Goal: Information Seeking & Learning: Learn about a topic

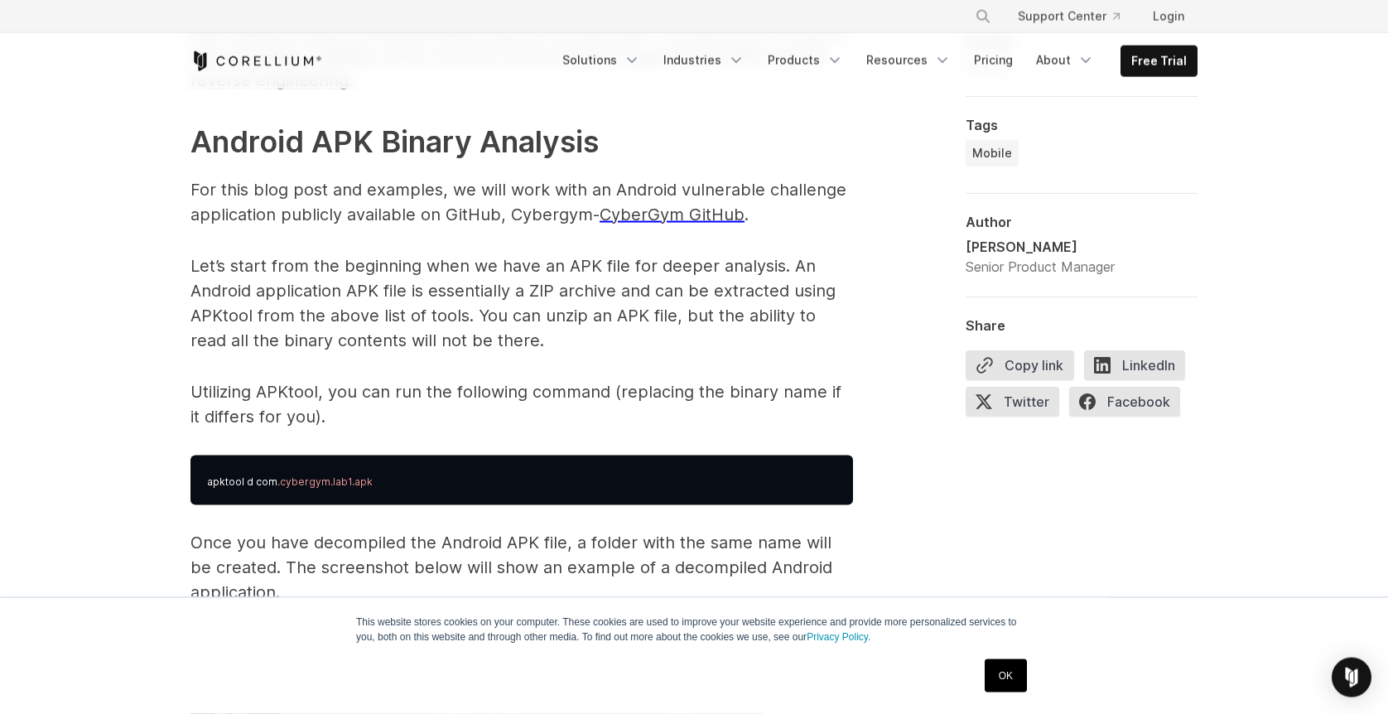
scroll to position [2401, 0]
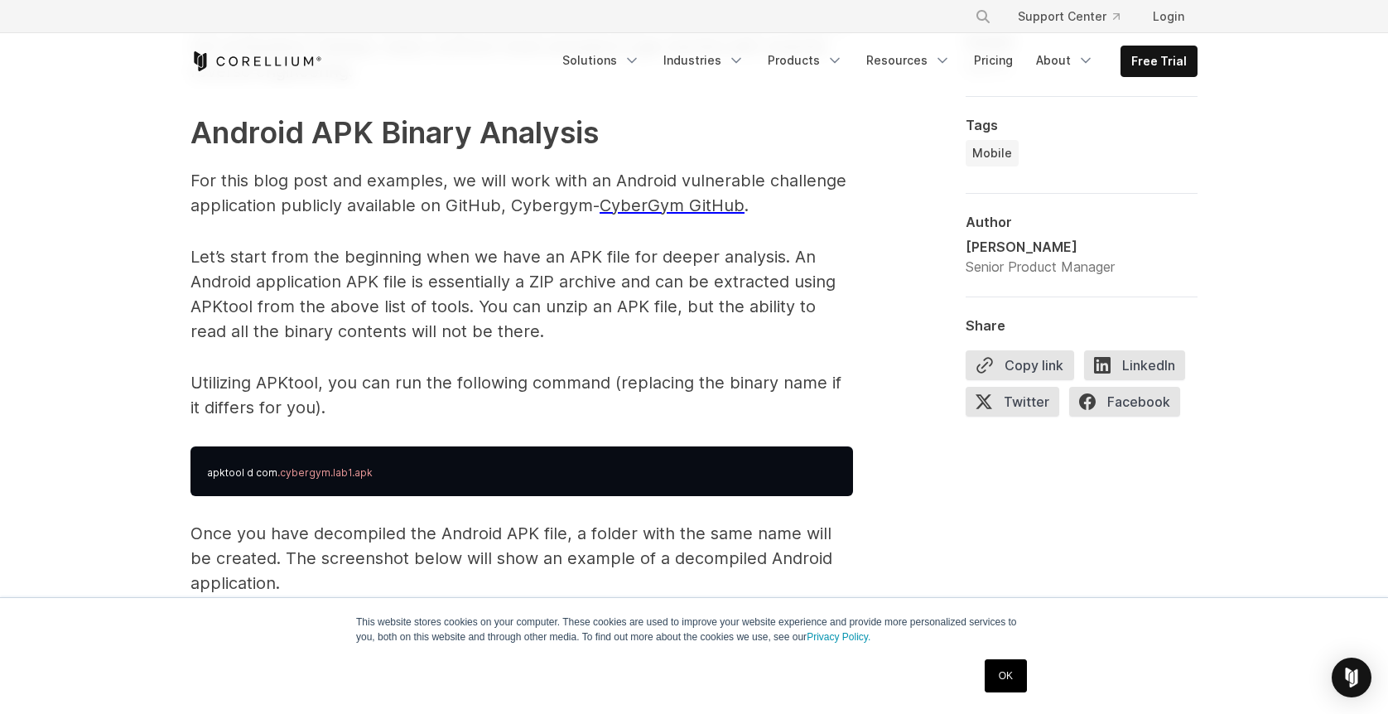
click at [674, 205] on span "CyberGym GitHub" at bounding box center [672, 205] width 145 height 20
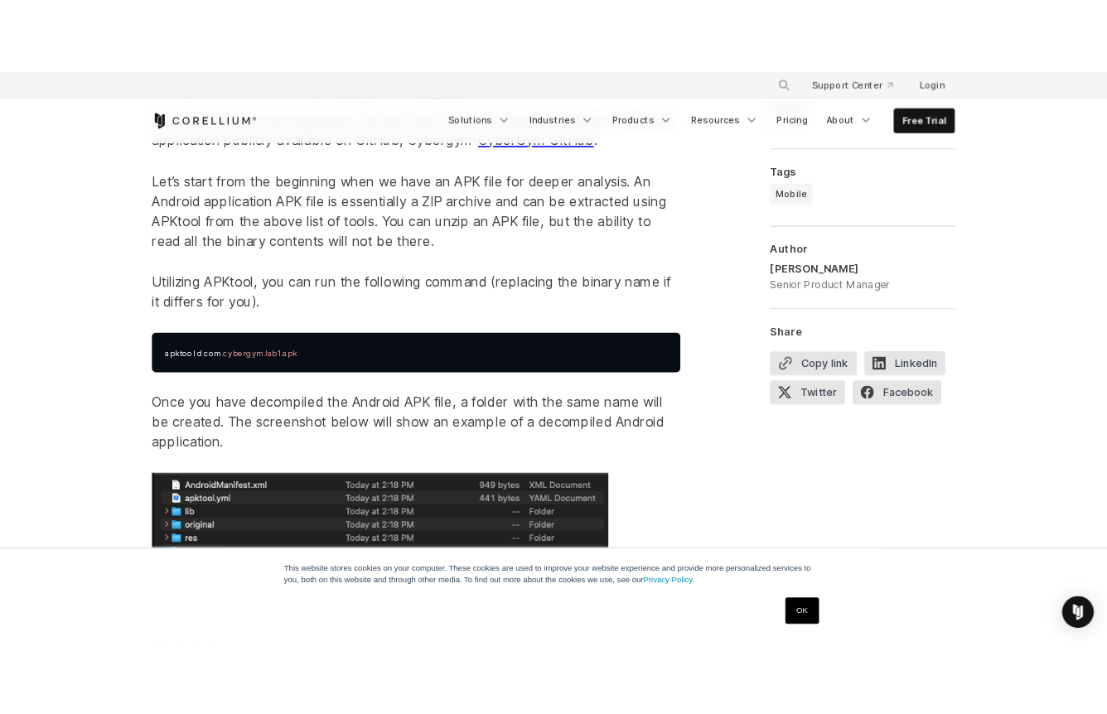
scroll to position [2515, 0]
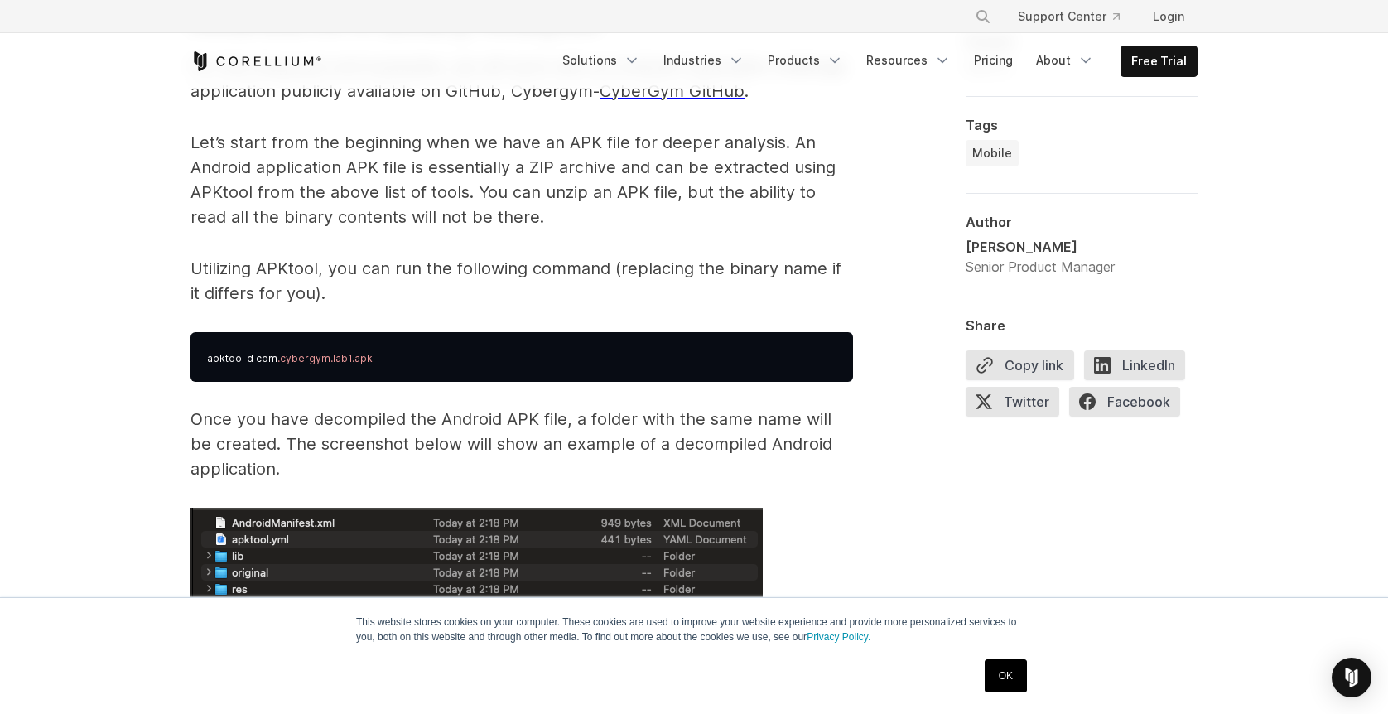
click at [292, 270] on p "Utilizing APKtool, you can run the following command (replacing the binary name…" at bounding box center [522, 281] width 663 height 50
copy p "APKtool"
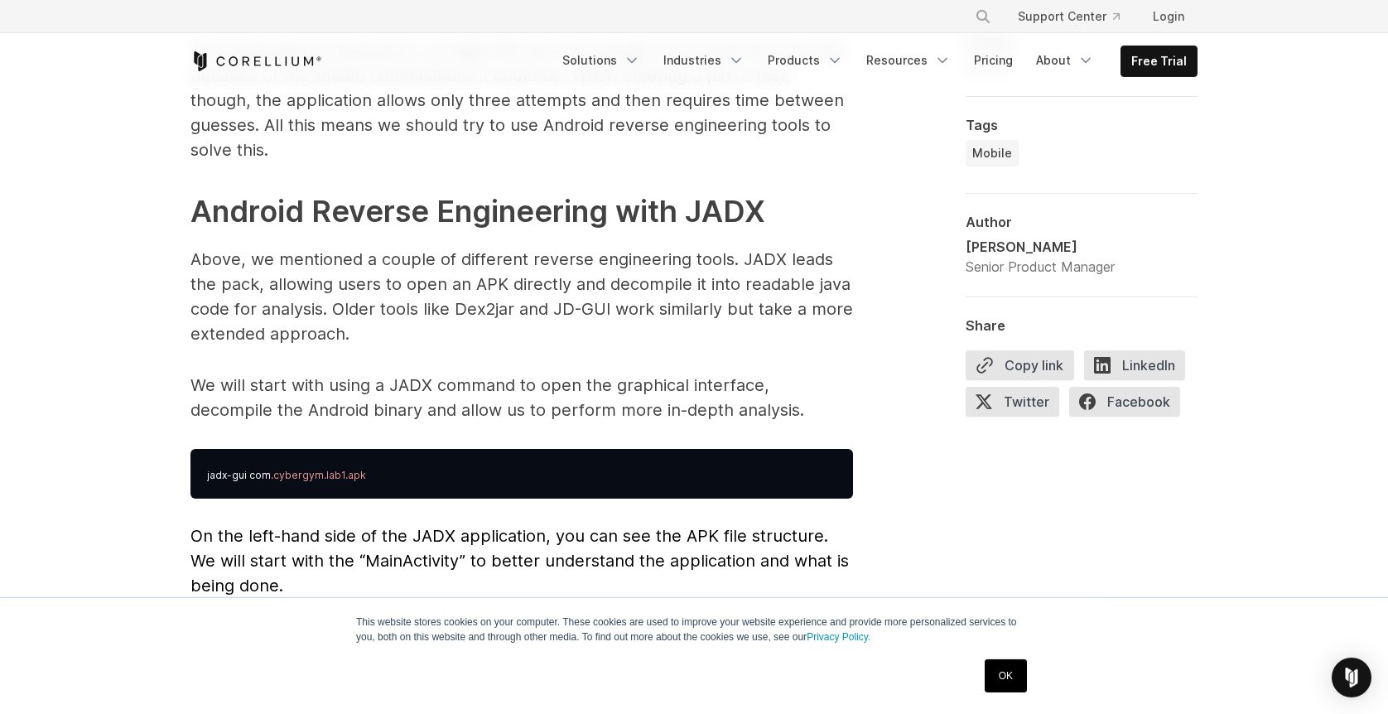
scroll to position [4115, 0]
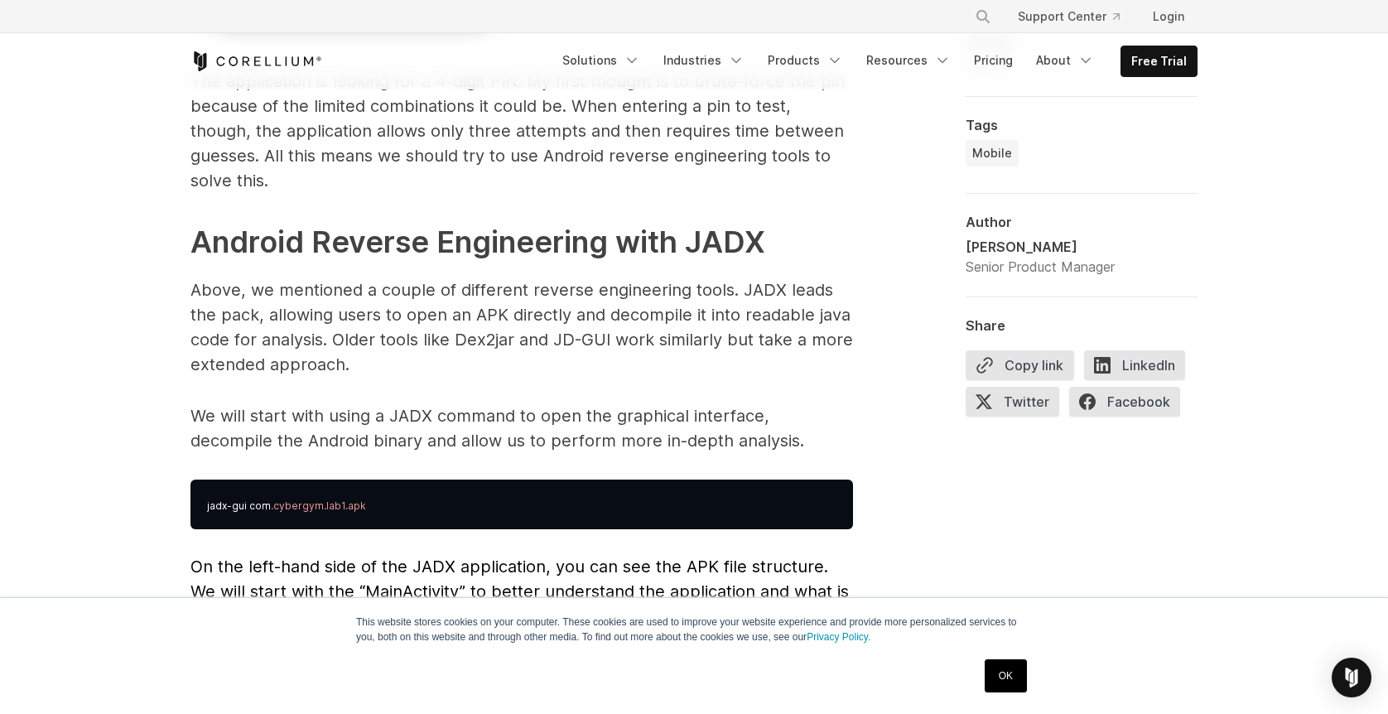
click at [406, 403] on p "We will start with using a JADX command to open the graphical interface, decomp…" at bounding box center [522, 428] width 663 height 50
drag, startPoint x: 698, startPoint y: 214, endPoint x: 793, endPoint y: 217, distance: 94.5
click at [793, 220] on h2 "Android Reverse Engineering with JADX" at bounding box center [522, 242] width 663 height 45
click at [718, 224] on strong "Android Reverse Engineering with JADX" at bounding box center [478, 242] width 575 height 36
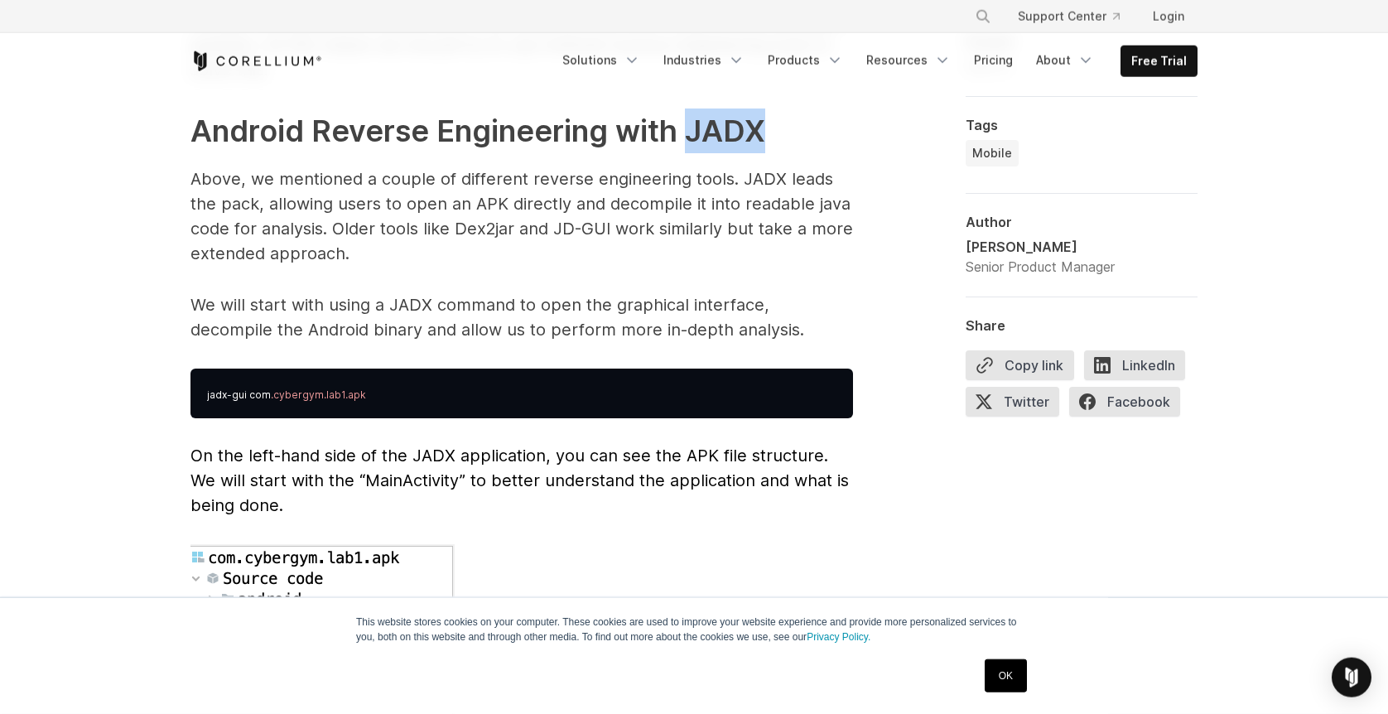
scroll to position [4230, 0]
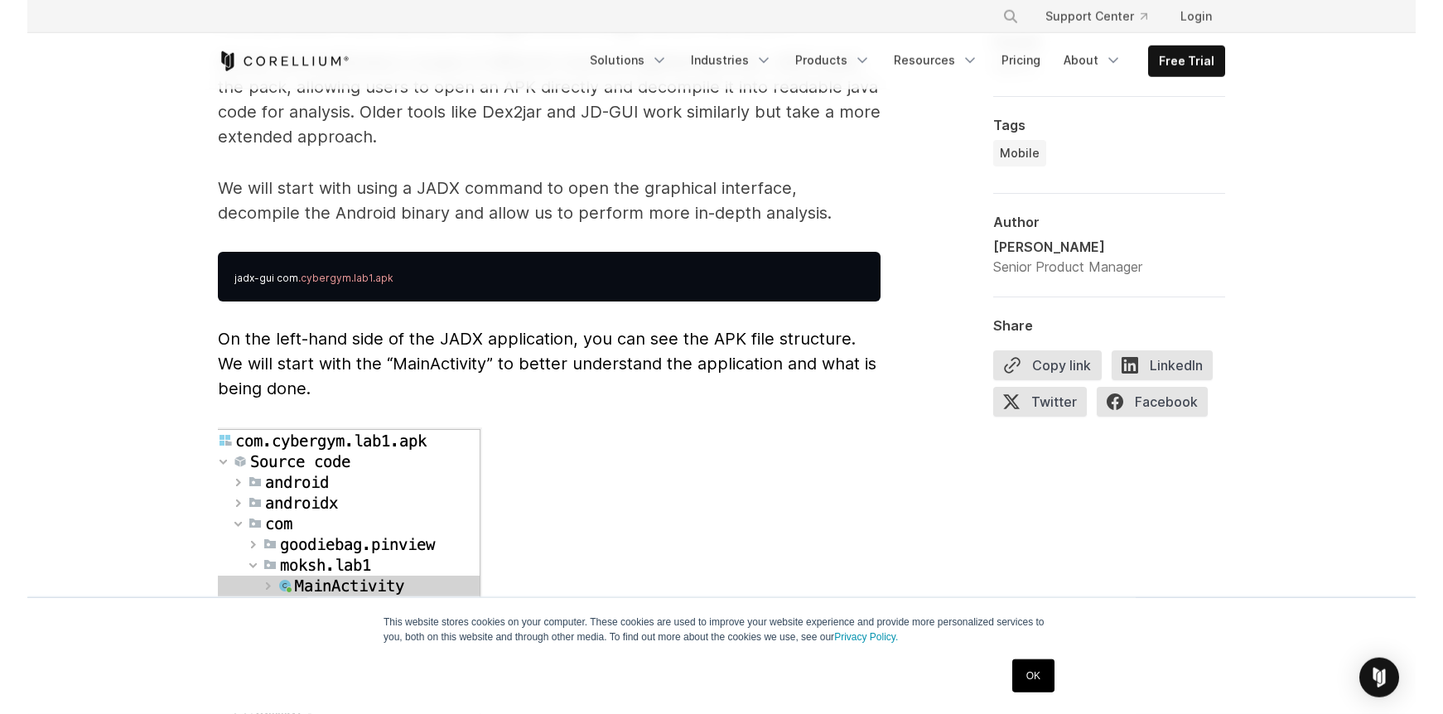
scroll to position [4344, 0]
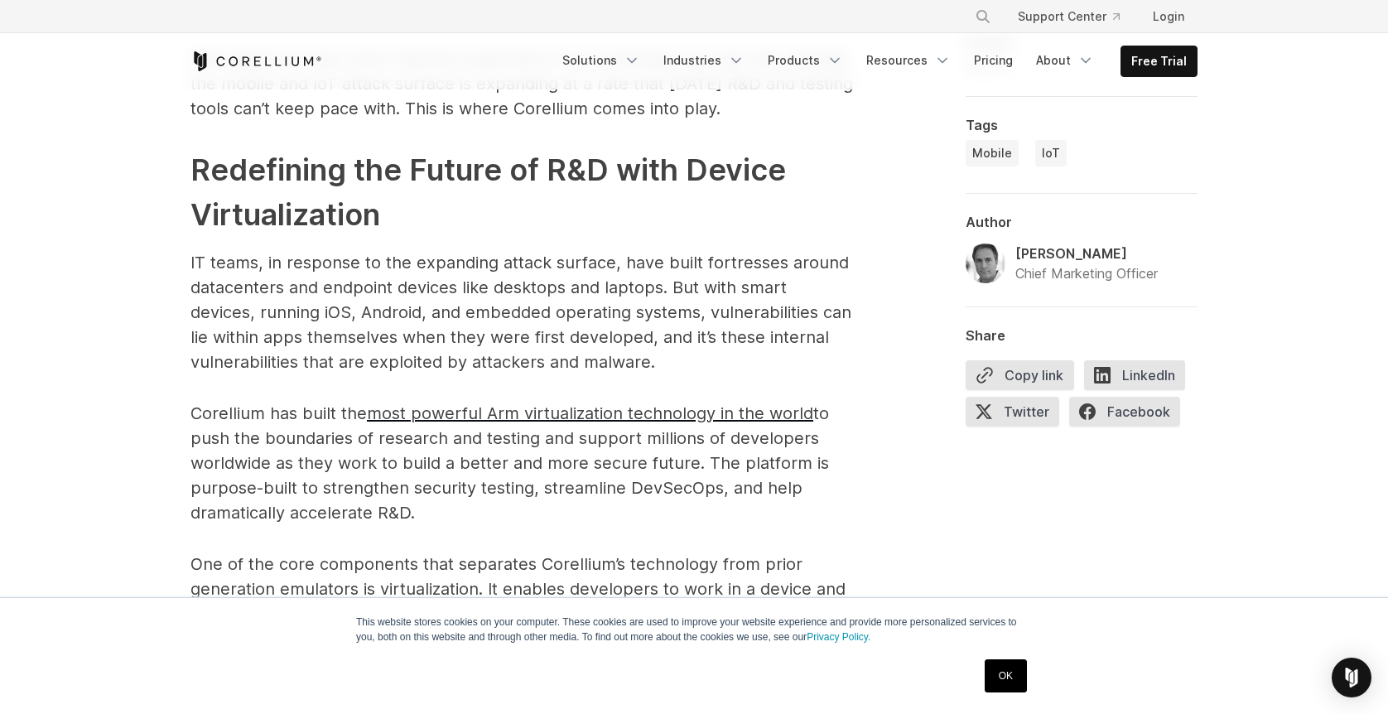
scroll to position [2058, 0]
